Goal: Task Accomplishment & Management: Manage account settings

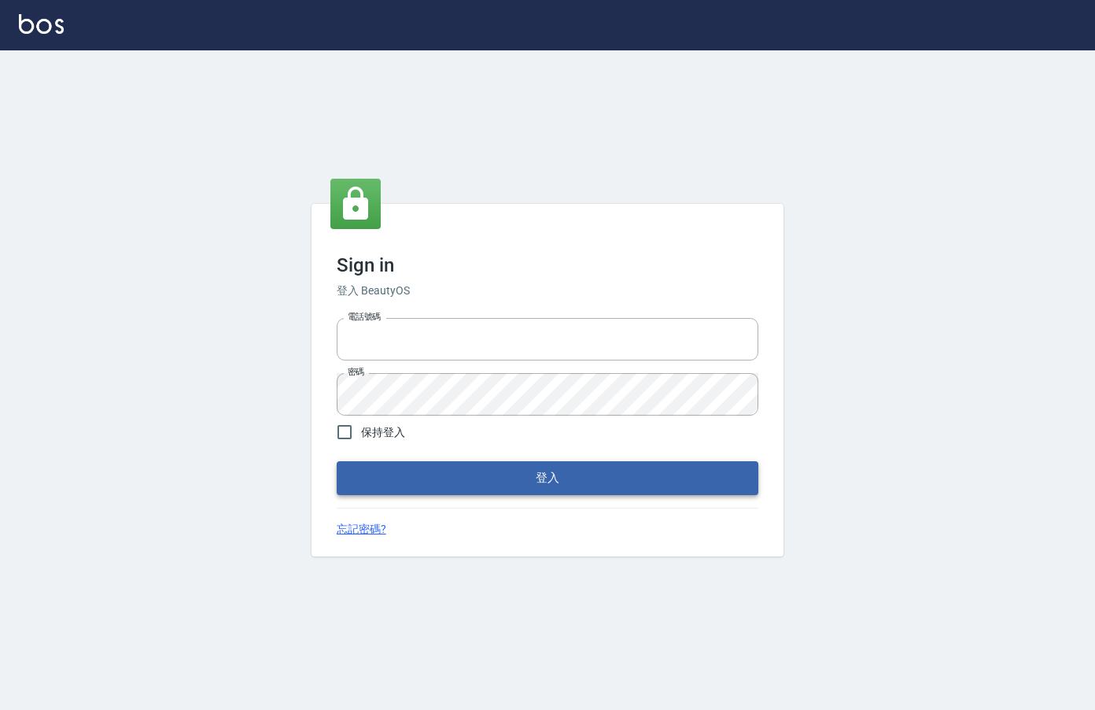
type input "0912850395"
click at [467, 485] on button "登入" at bounding box center [548, 477] width 422 height 33
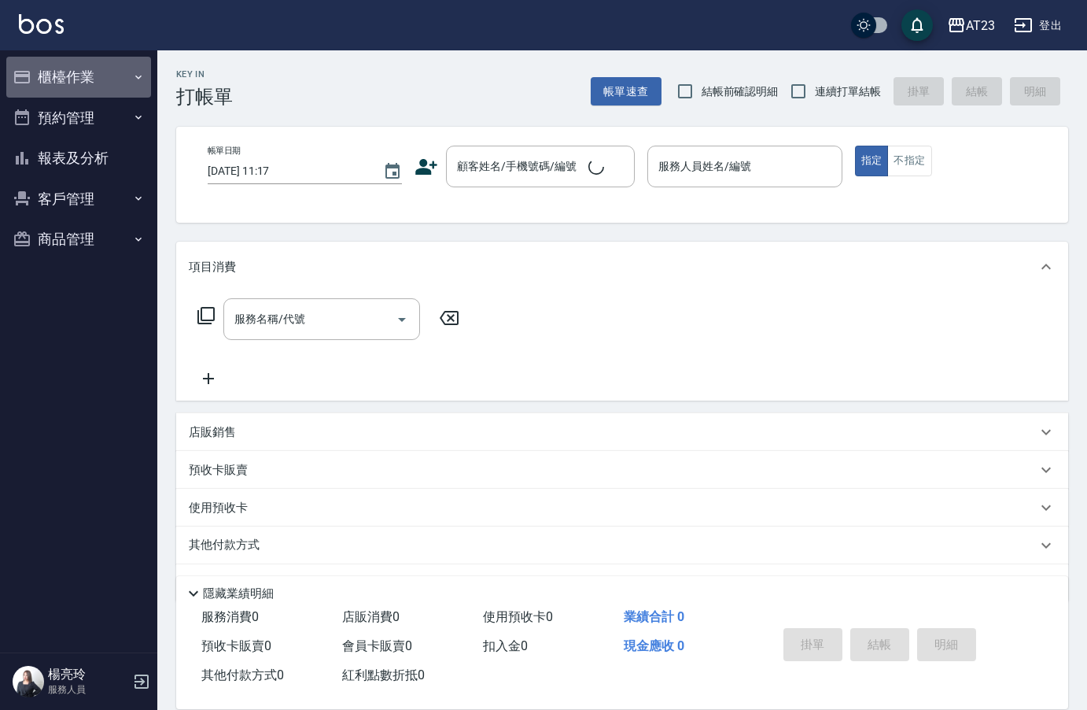
click at [135, 82] on icon "button" at bounding box center [138, 77] width 13 height 13
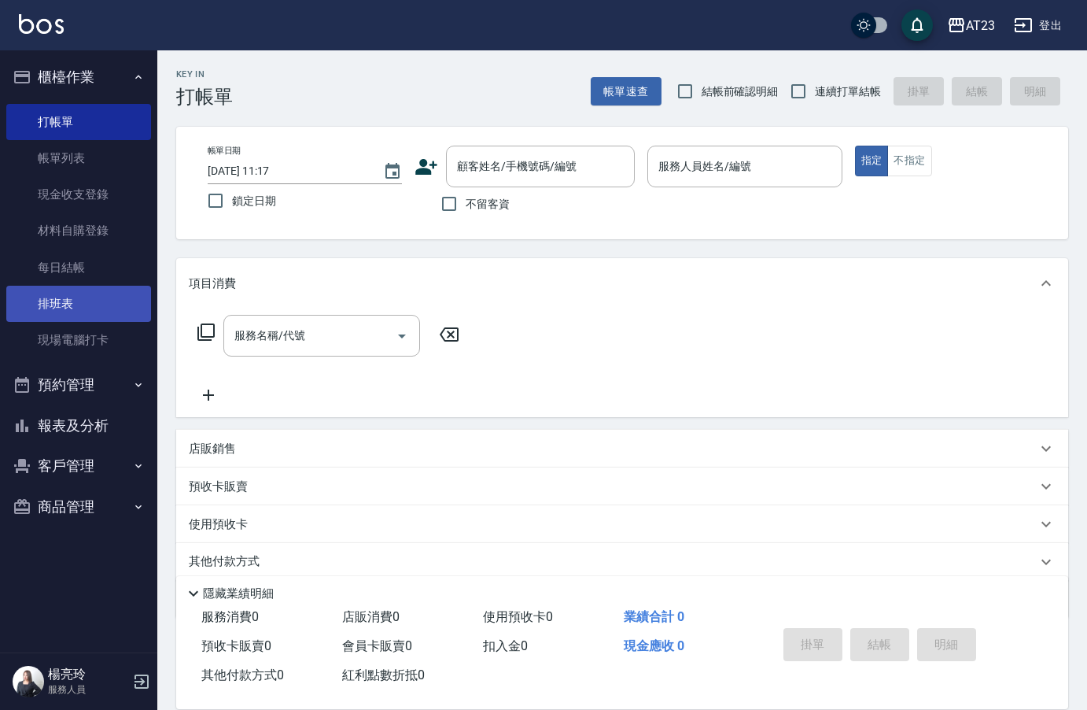
click at [94, 291] on link "排班表" at bounding box center [78, 304] width 145 height 36
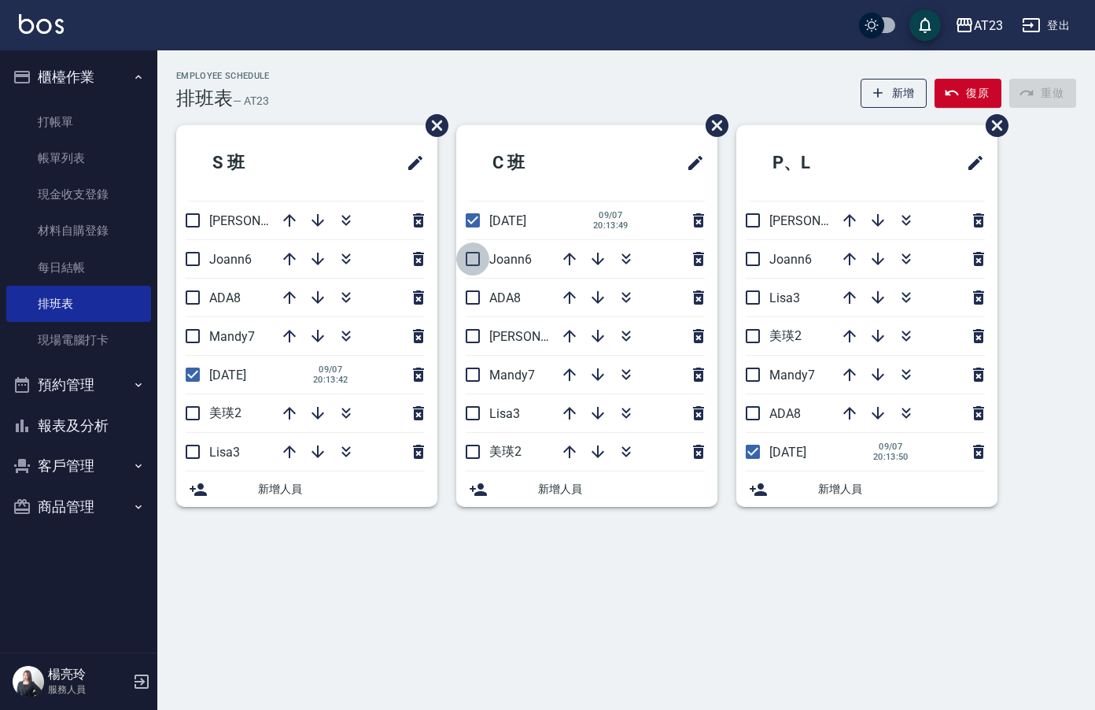
click at [471, 262] on input "checkbox" at bounding box center [472, 258] width 33 height 33
checkbox input "true"
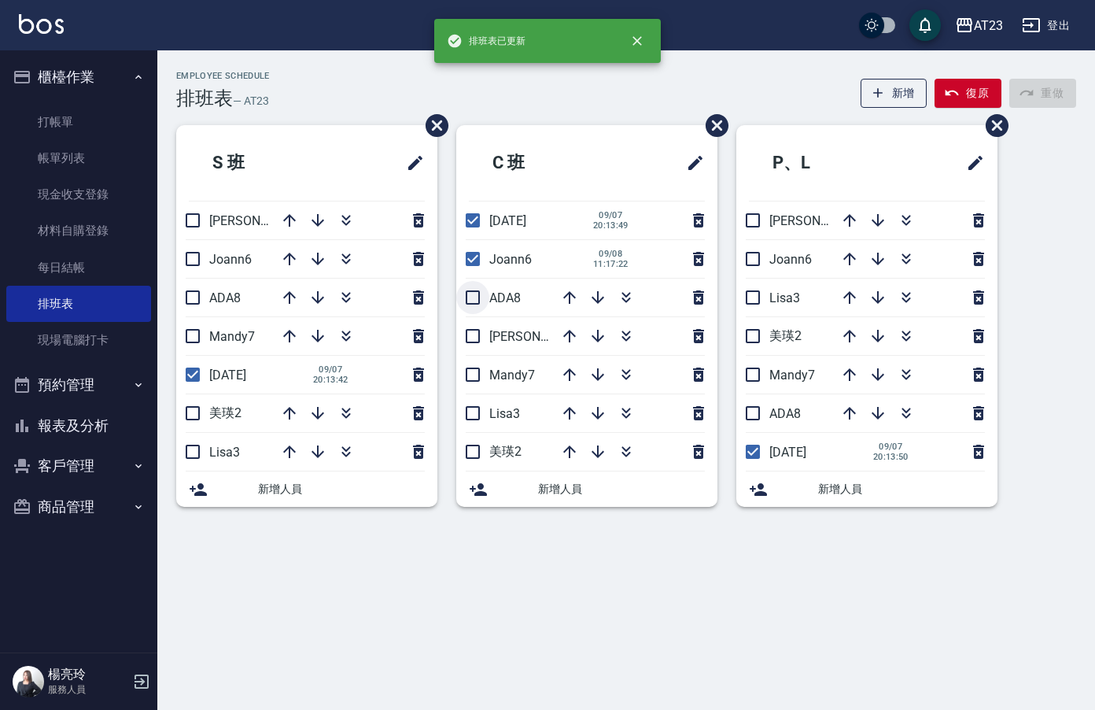
click at [476, 302] on input "checkbox" at bounding box center [472, 297] width 33 height 33
checkbox input "true"
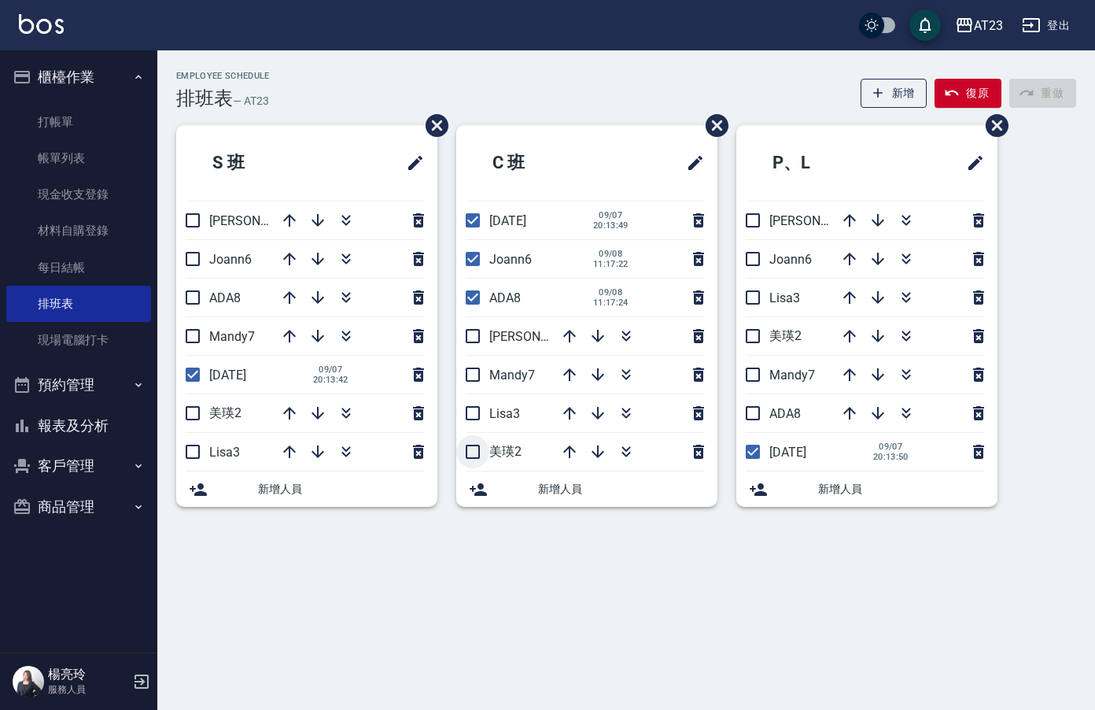
click at [470, 450] on input "checkbox" at bounding box center [472, 451] width 33 height 33
checkbox input "true"
click at [352, 297] on icon "button" at bounding box center [346, 297] width 19 height 19
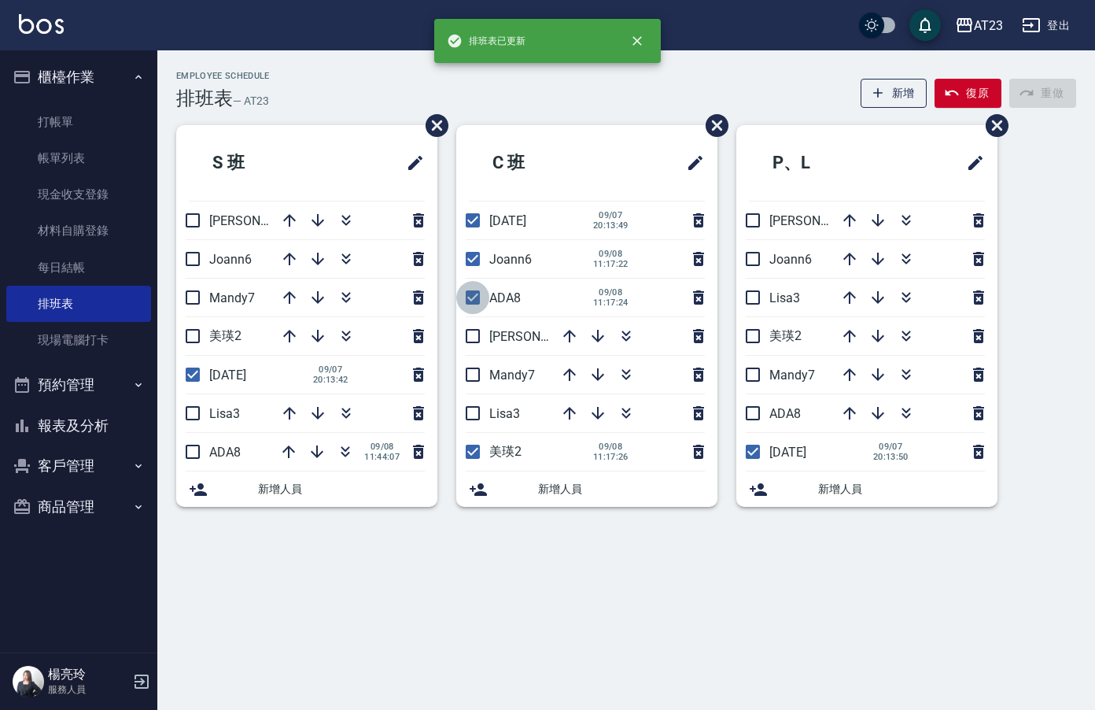
click at [474, 294] on input "checkbox" at bounding box center [472, 297] width 33 height 33
checkbox input "false"
click at [612, 293] on button "button" at bounding box center [626, 297] width 38 height 38
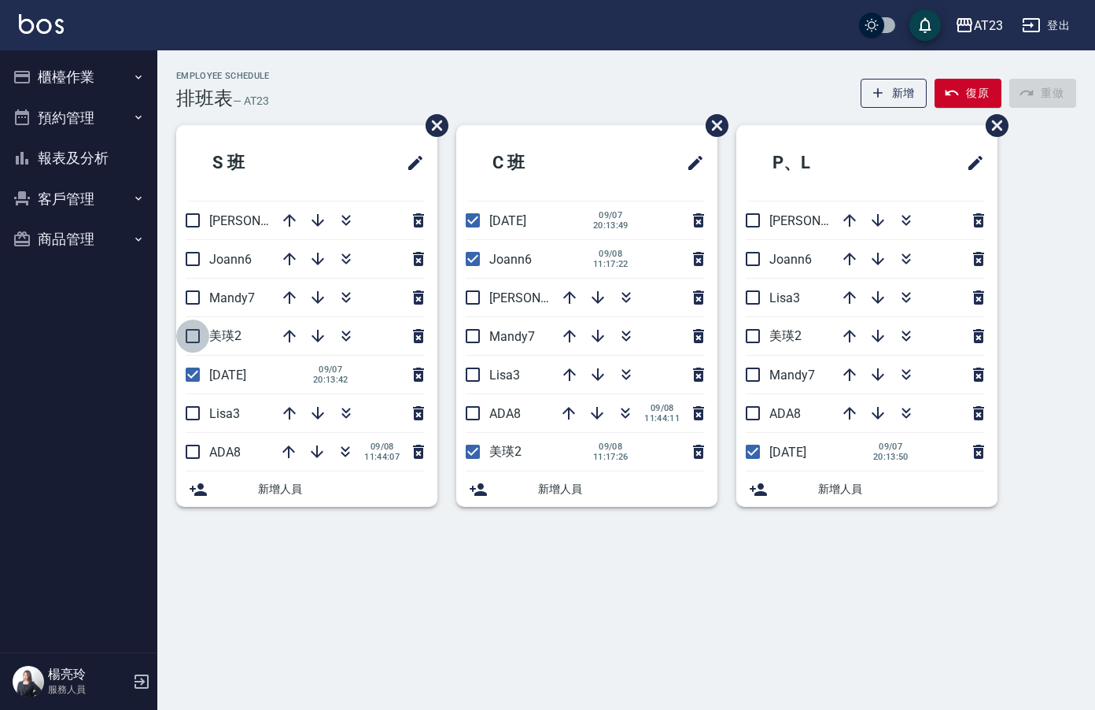
click at [196, 345] on input "checkbox" at bounding box center [192, 335] width 33 height 33
checkbox input "true"
click at [614, 375] on button "button" at bounding box center [626, 375] width 38 height 38
click at [470, 259] on input "checkbox" at bounding box center [472, 258] width 33 height 33
checkbox input "false"
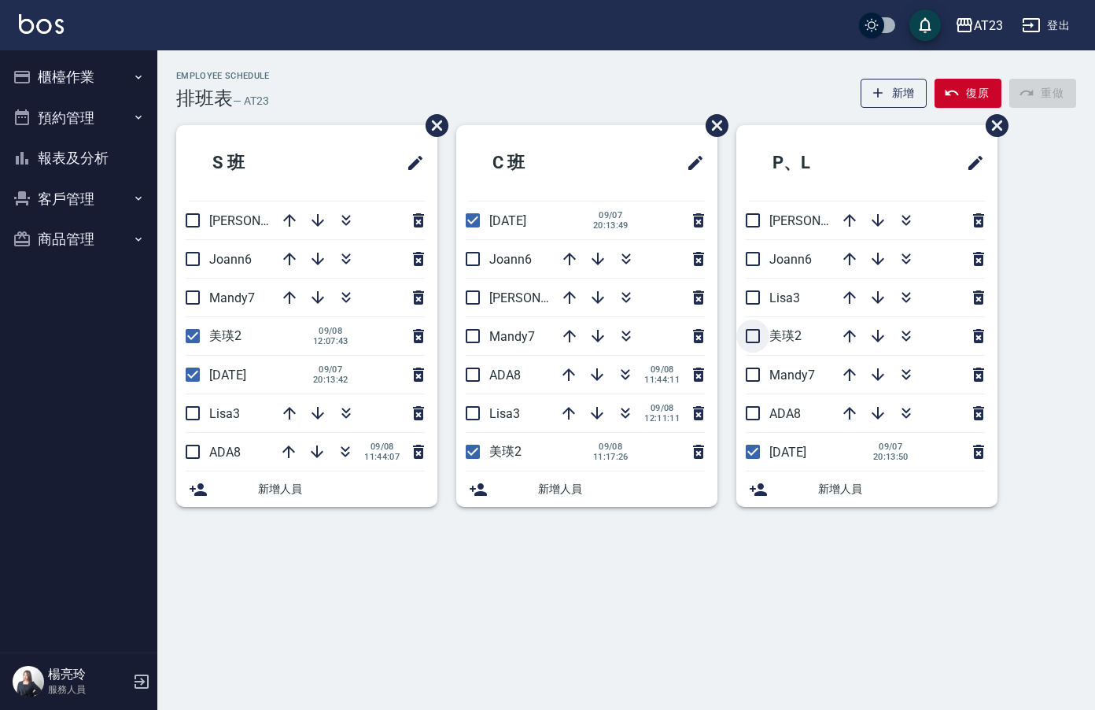
click at [753, 328] on input "checkbox" at bounding box center [752, 335] width 33 height 33
checkbox input "true"
click at [630, 257] on icon "button" at bounding box center [626, 258] width 19 height 19
click at [71, 78] on button "櫃檯作業" at bounding box center [78, 77] width 145 height 41
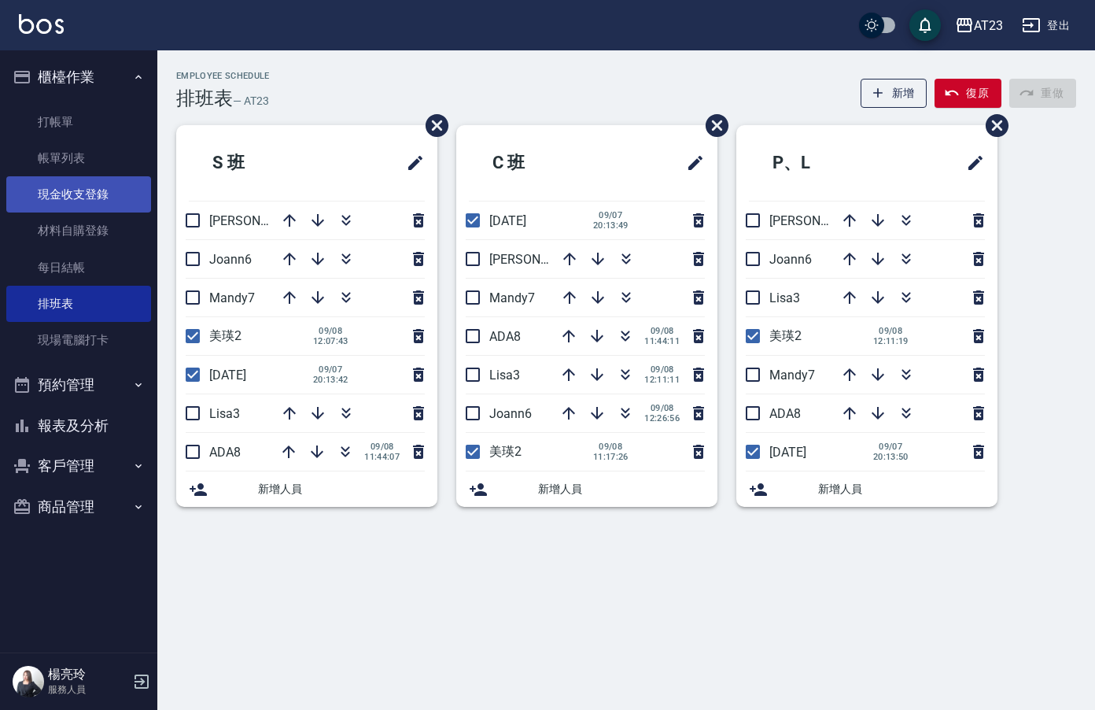
click at [90, 205] on link "現金收支登錄" at bounding box center [78, 194] width 145 height 36
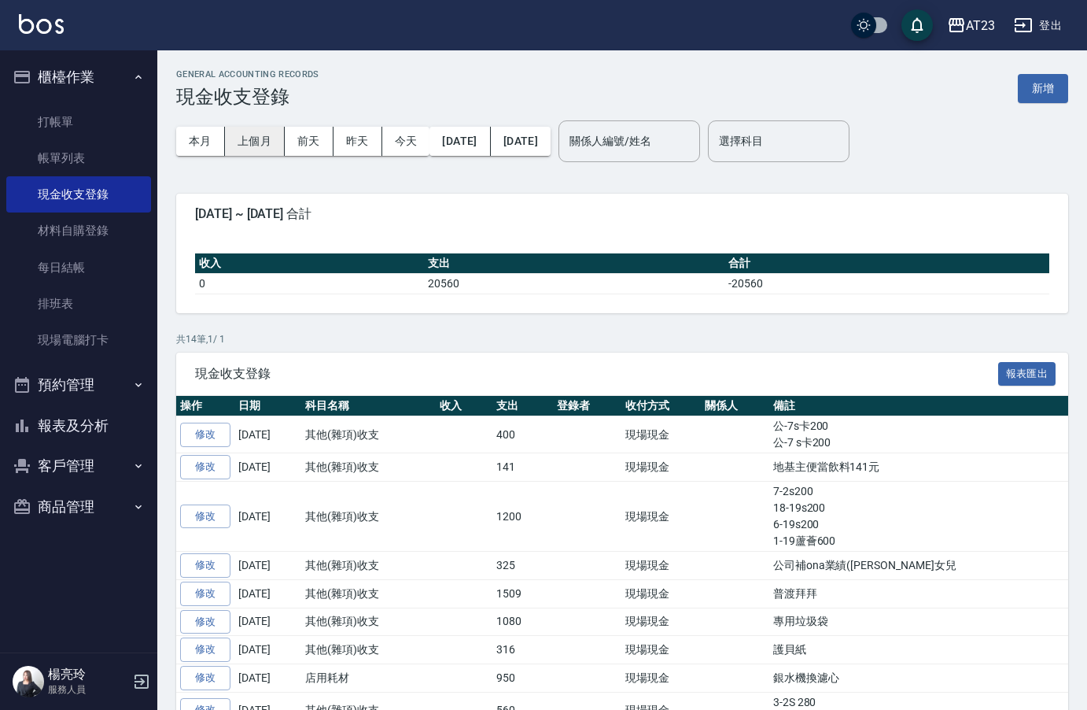
click at [262, 138] on button "上個月" at bounding box center [255, 141] width 60 height 29
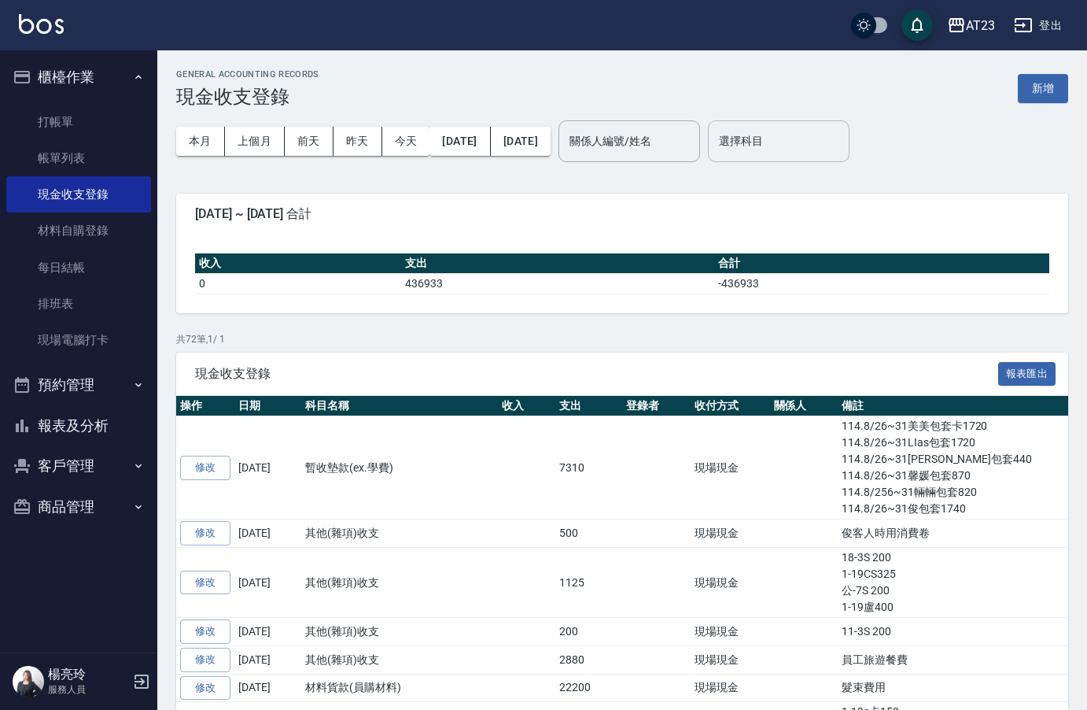
click at [839, 142] on input "選擇科目" at bounding box center [778, 141] width 127 height 28
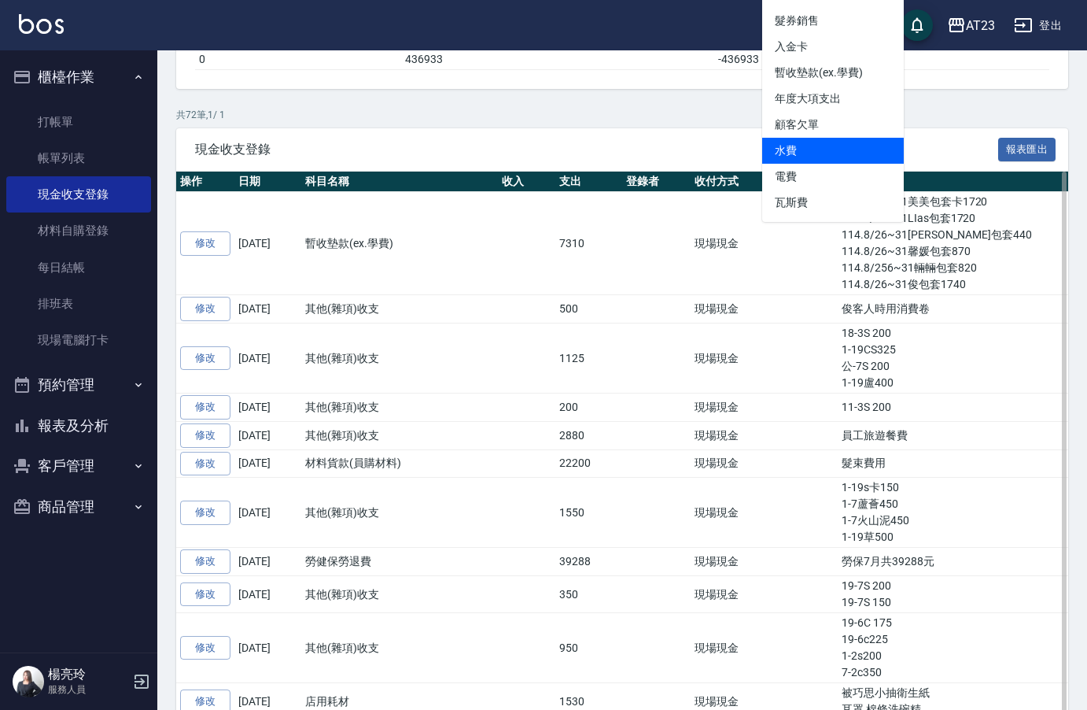
scroll to position [157, 0]
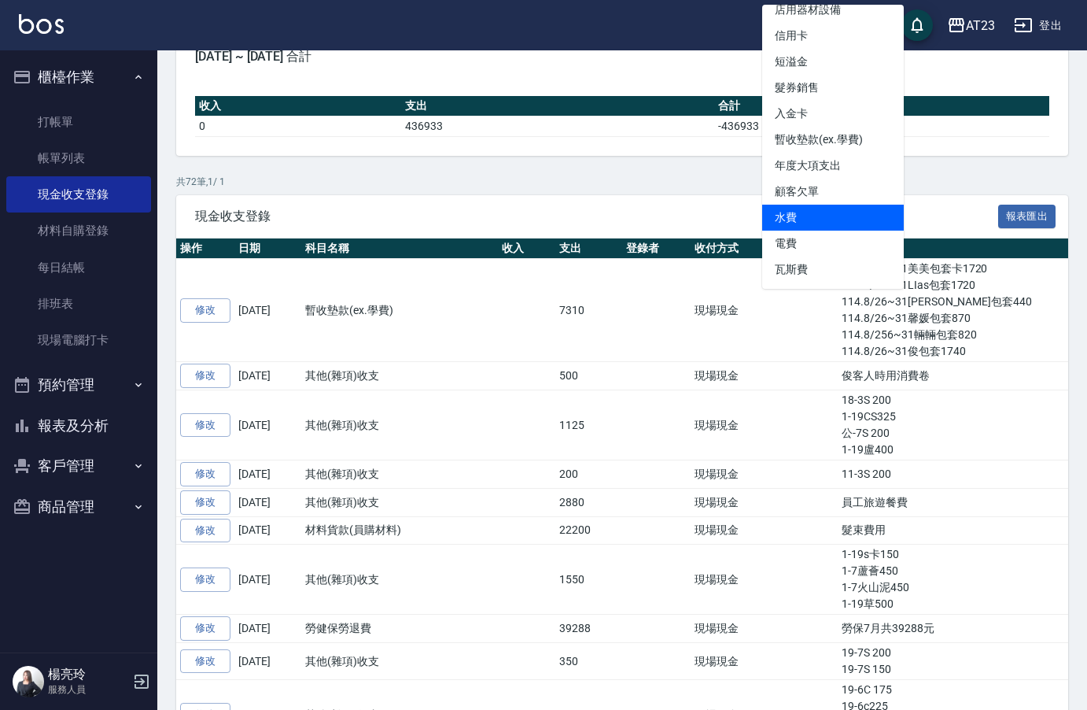
click at [798, 211] on li "水費" at bounding box center [833, 218] width 142 height 26
type input "水費"
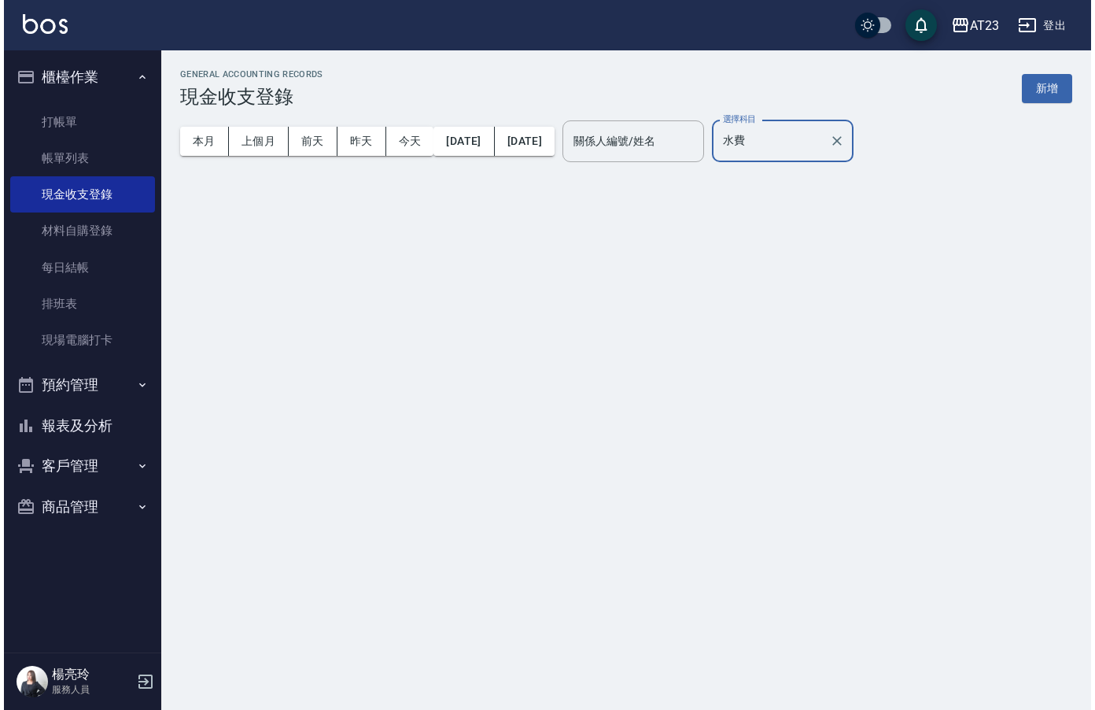
scroll to position [0, 0]
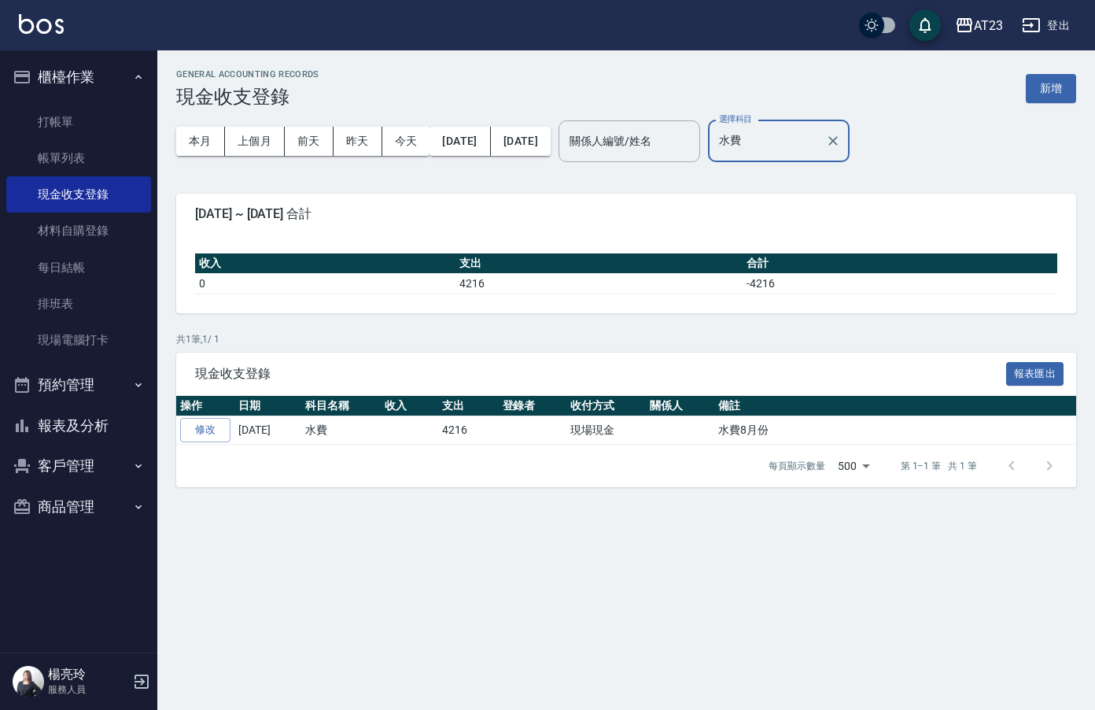
click at [68, 429] on button "報表及分析" at bounding box center [78, 425] width 145 height 41
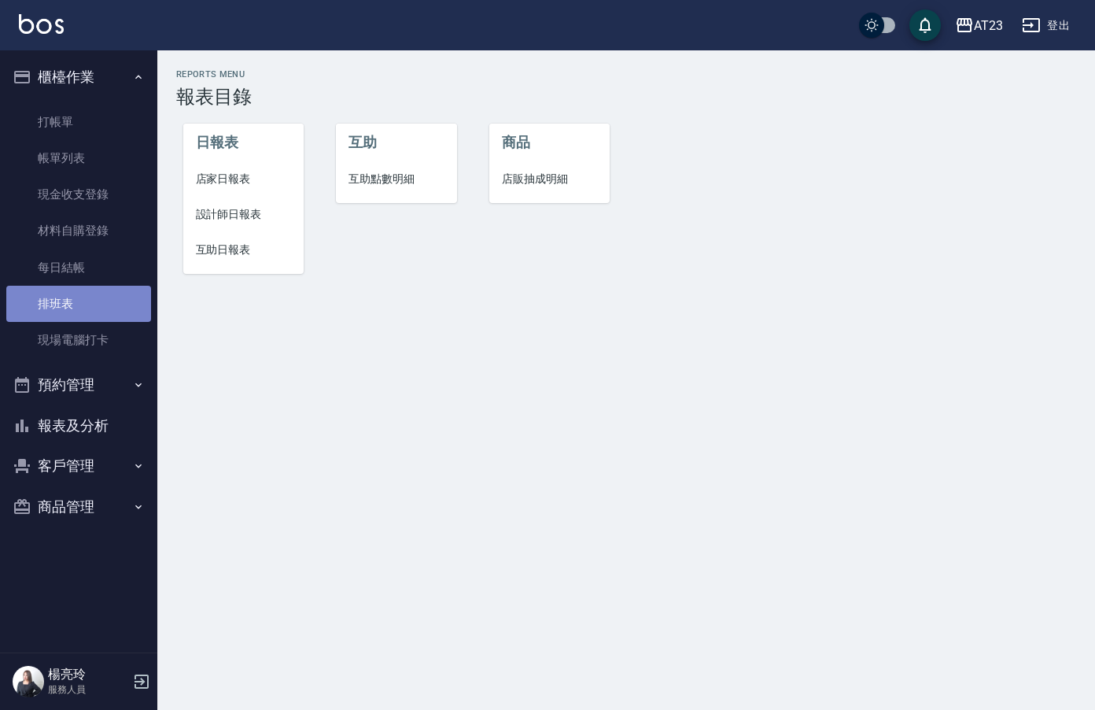
click at [87, 293] on link "排班表" at bounding box center [78, 304] width 145 height 36
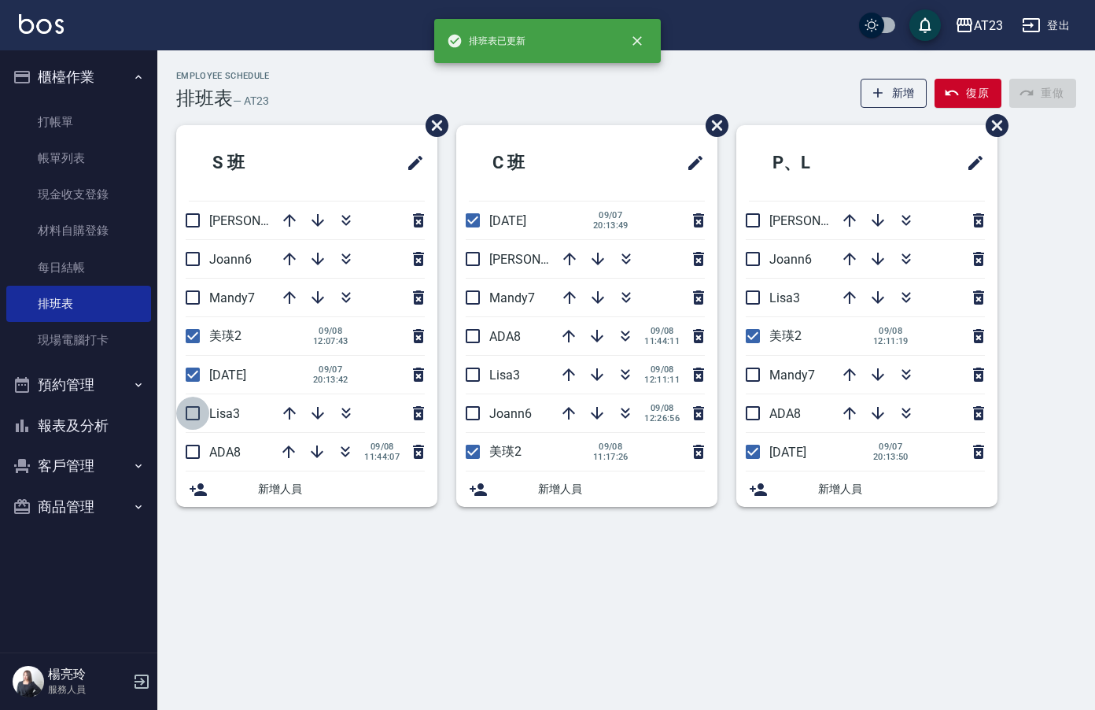
click at [183, 407] on input "checkbox" at bounding box center [192, 412] width 33 height 33
checkbox input "true"
click at [480, 375] on input "checkbox" at bounding box center [472, 374] width 33 height 33
checkbox input "true"
